Goal: Task Accomplishment & Management: Manage account settings

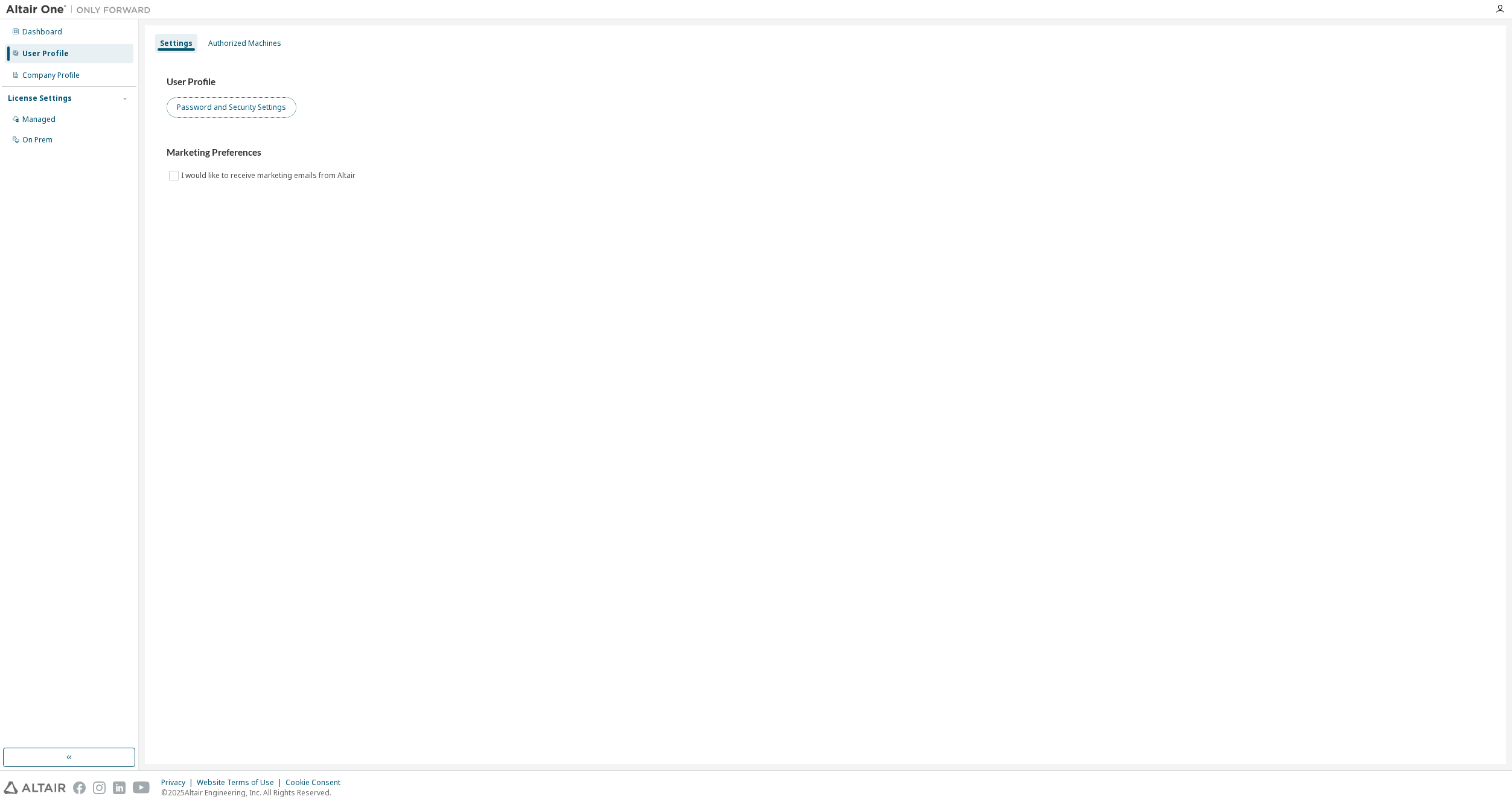
click at [259, 105] on button "Password and Security Settings" at bounding box center [232, 107] width 130 height 21
